Goal: Information Seeking & Learning: Find specific fact

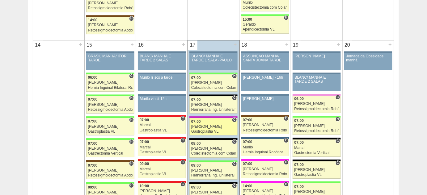
scroll to position [589, 0]
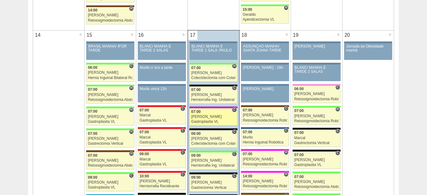
click at [199, 120] on div "Gastroplastia VL" at bounding box center [213, 122] width 44 height 4
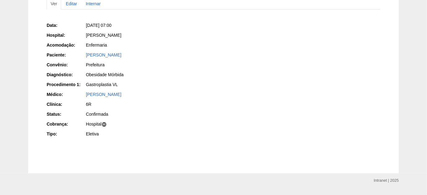
scroll to position [84, 0]
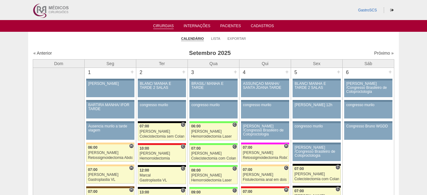
scroll to position [589, 0]
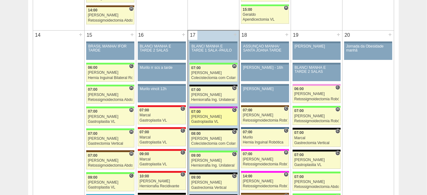
click at [206, 115] on div "[PERSON_NAME]" at bounding box center [213, 117] width 44 height 4
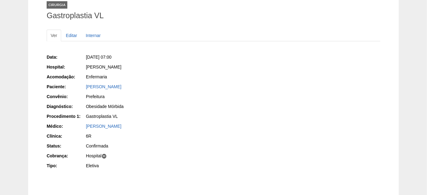
scroll to position [28, 0]
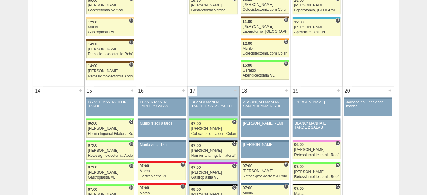
scroll to position [533, 0]
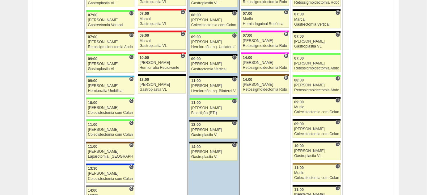
scroll to position [673, 0]
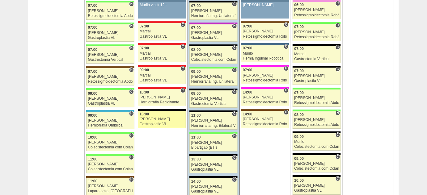
click at [147, 122] on div "Gastroplastia VL" at bounding box center [162, 124] width 44 height 4
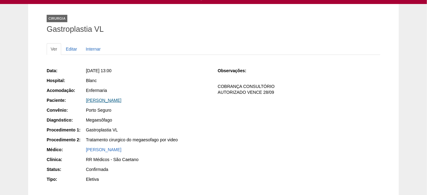
scroll to position [56, 0]
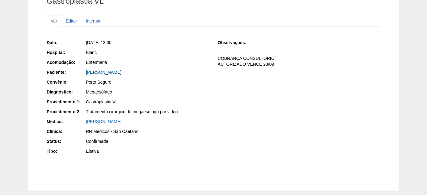
click at [121, 73] on link "[PERSON_NAME]" at bounding box center [104, 72] width 36 height 5
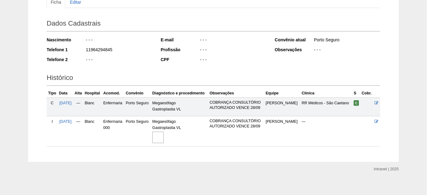
scroll to position [78, 0]
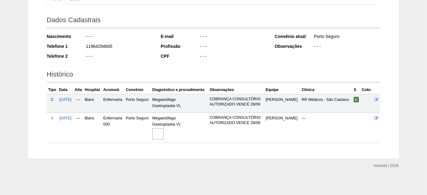
click at [164, 128] on img at bounding box center [157, 133] width 11 height 11
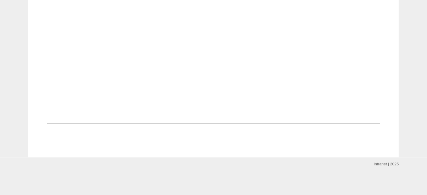
scroll to position [449, 0]
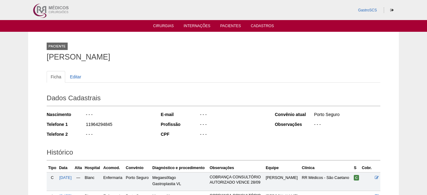
scroll to position [75, 0]
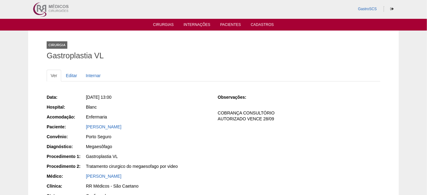
scroll to position [0, 0]
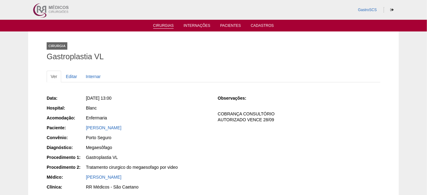
click at [166, 25] on link "Cirurgias" at bounding box center [163, 25] width 21 height 5
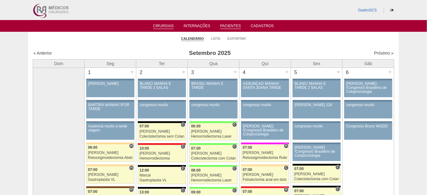
click at [228, 27] on link "Pacientes" at bounding box center [230, 26] width 21 height 5
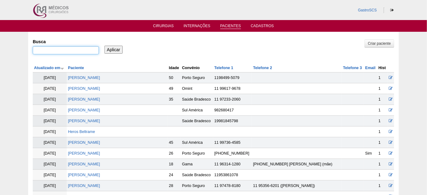
click at [76, 49] on input "Busca" at bounding box center [66, 50] width 66 height 8
paste input "FERNANDO NINO PINHEIRO ANDRADE"
type input "FERNANDO NINO PINHEIRO ANDRADE"
click at [110, 48] on input "Aplicar" at bounding box center [113, 50] width 18 height 8
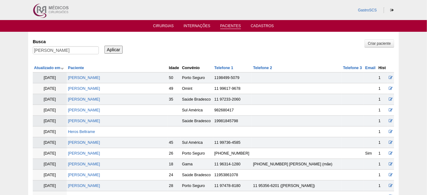
scroll to position [0, 0]
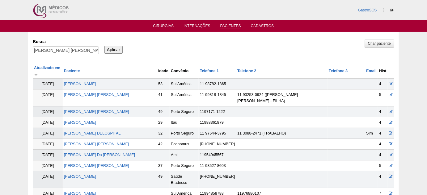
click at [34, 51] on input "[PERSON_NAME]" at bounding box center [66, 50] width 66 height 8
type input ""FERNANDO NINO PINHEIRO ANDRADE""
click at [104, 46] on input "Aplicar" at bounding box center [113, 50] width 18 height 8
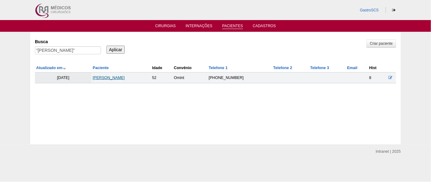
click at [125, 77] on link "[PERSON_NAME]" at bounding box center [109, 78] width 32 height 4
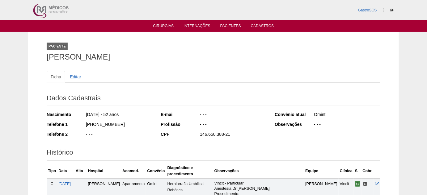
click at [167, 22] on ul "Cirurgias Internações Pacientes Cadastros" at bounding box center [213, 26] width 427 height 12
click at [168, 28] on link "Cirurgias" at bounding box center [163, 26] width 21 height 5
